Goal: Information Seeking & Learning: Compare options

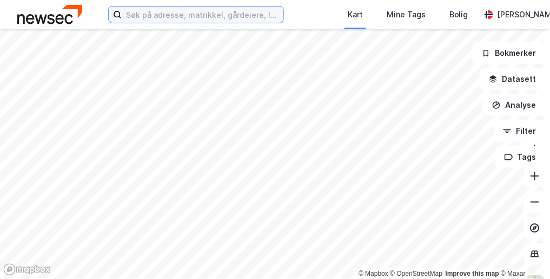
click at [142, 13] on input at bounding box center [203, 14] width 162 height 16
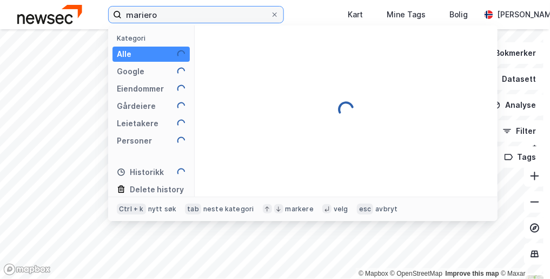
type input "mariero"
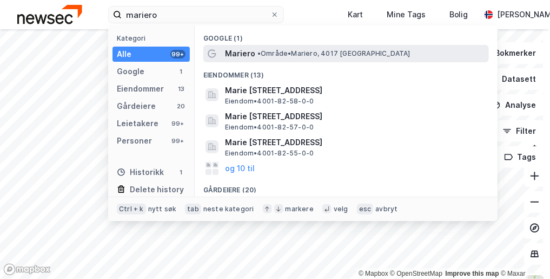
click at [277, 50] on span "• Område • Mariero, [GEOGRAPHIC_DATA]" at bounding box center [333, 53] width 153 height 9
